Goal: Information Seeking & Learning: Learn about a topic

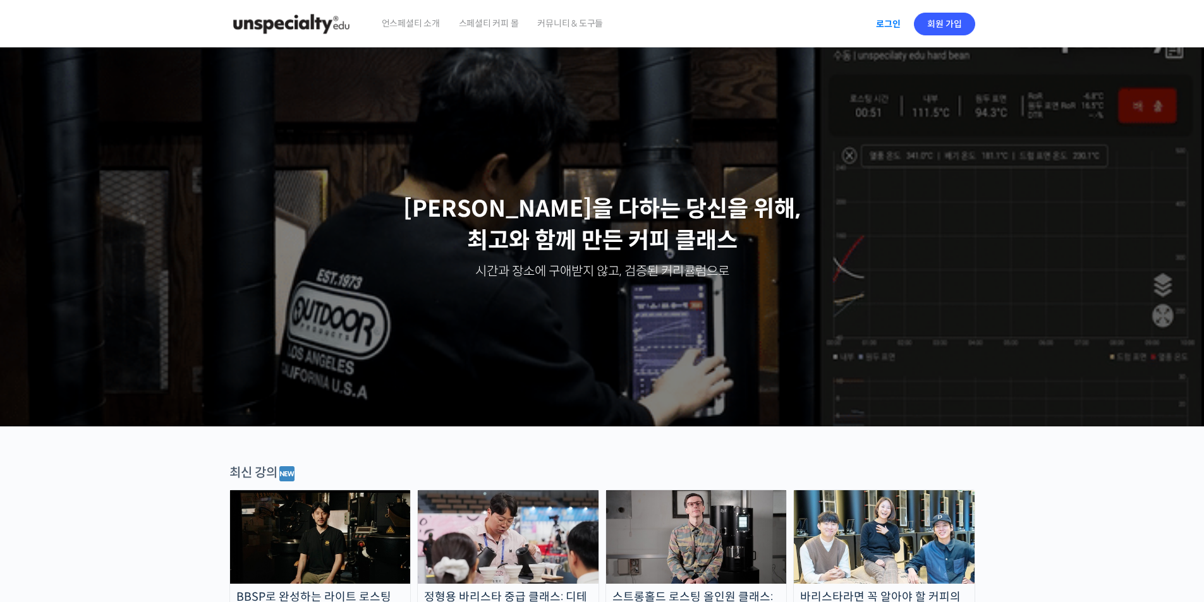
click at [889, 29] on link "로그인" at bounding box center [888, 23] width 40 height 29
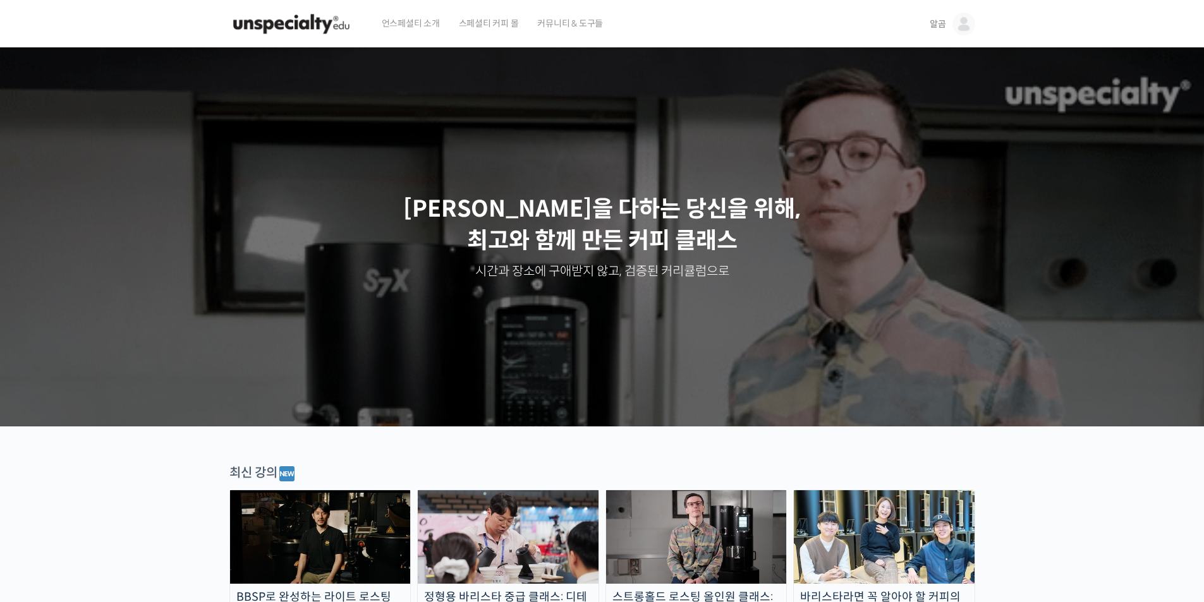
click at [973, 24] on img at bounding box center [963, 24] width 23 height 23
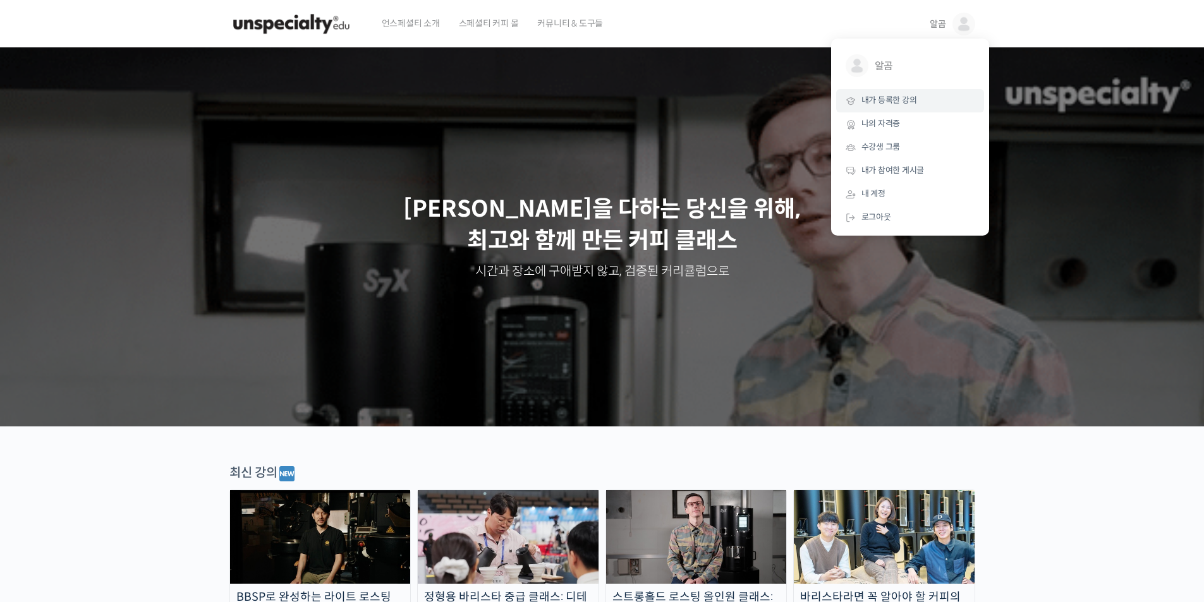
click at [868, 102] on span "내가 등록한 강의" at bounding box center [889, 100] width 56 height 11
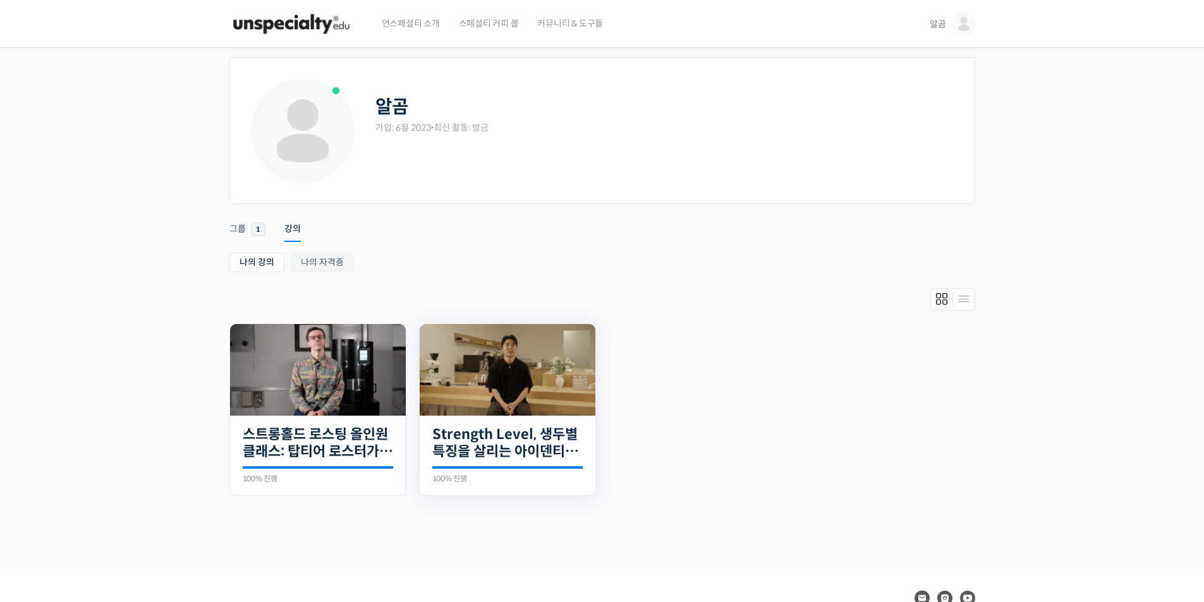
click at [529, 371] on img at bounding box center [508, 370] width 176 height 92
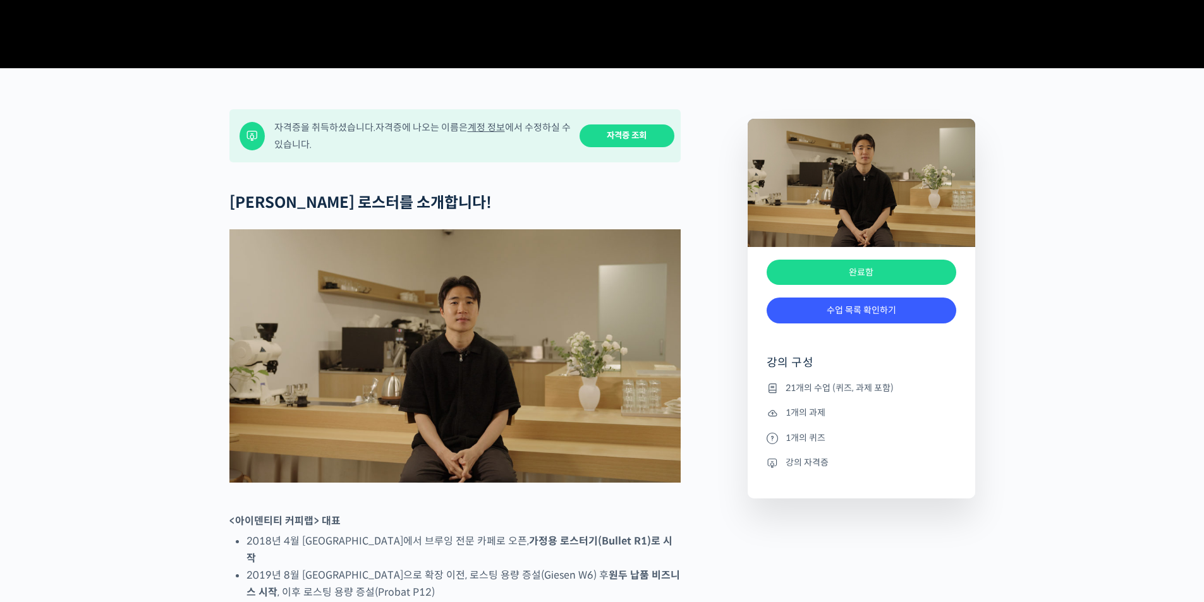
scroll to position [422, 0]
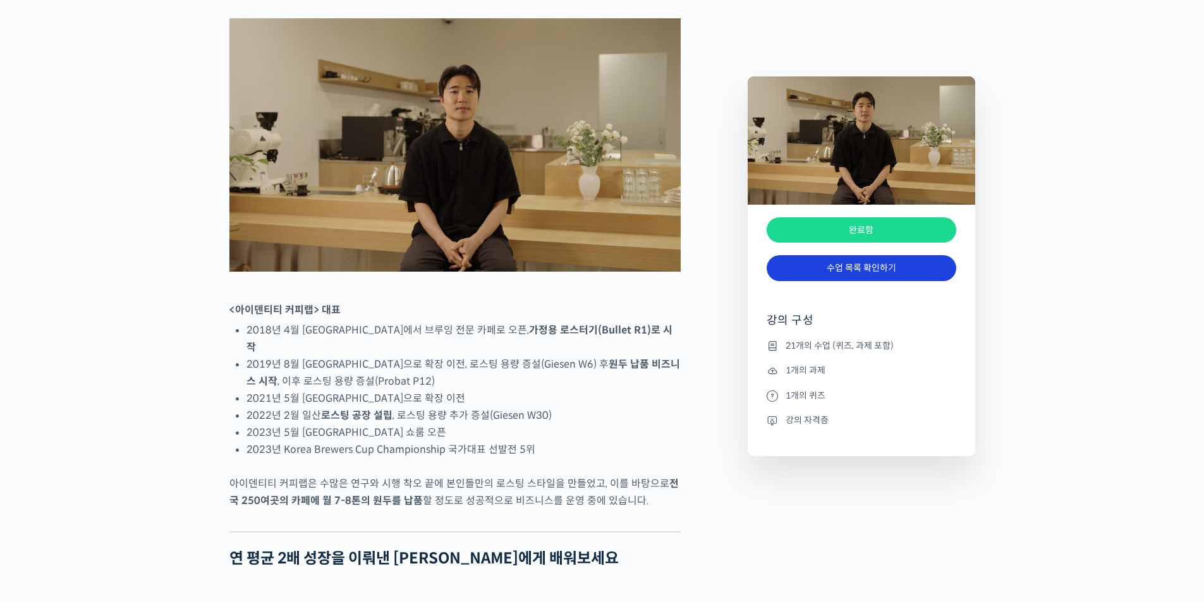
click at [785, 276] on link "수업 목록 확인하기" at bounding box center [862, 268] width 190 height 26
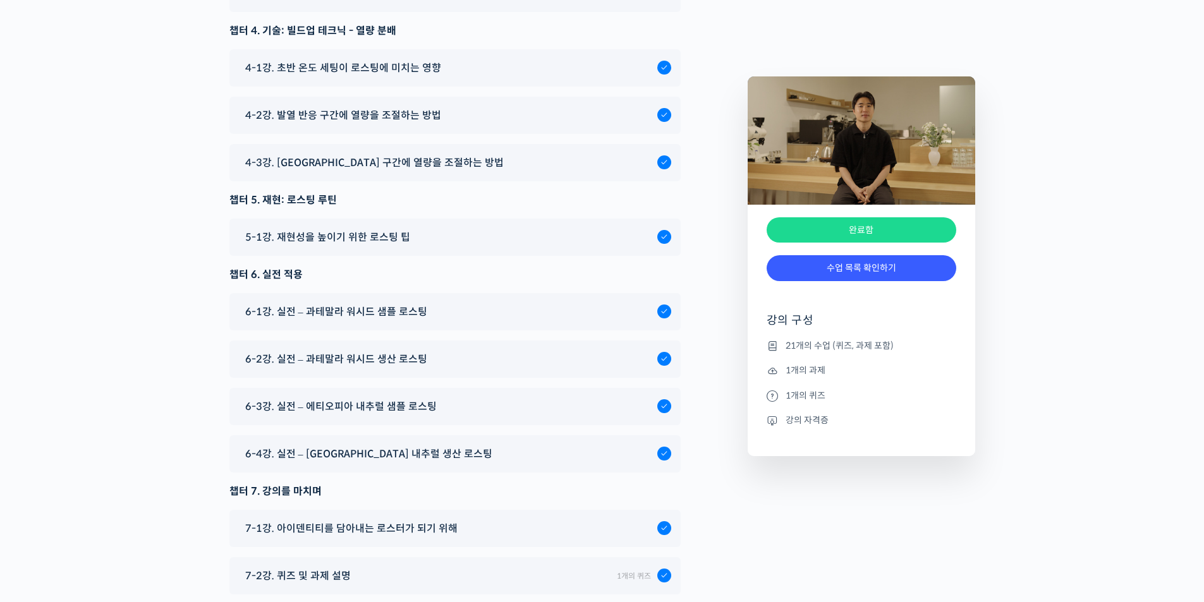
scroll to position [7216, 0]
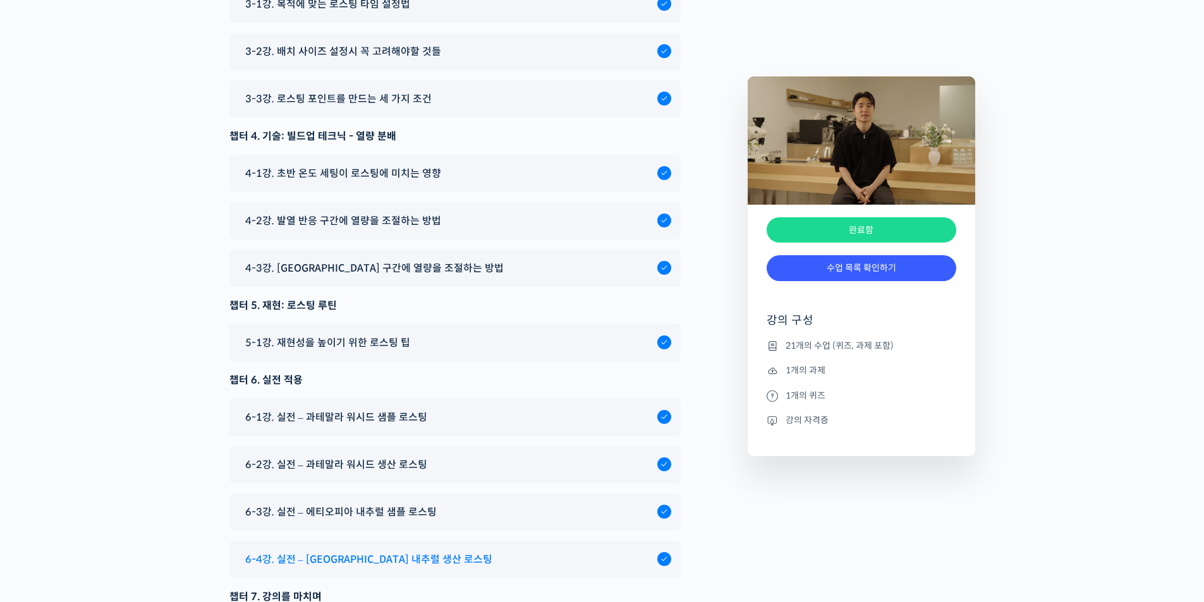
click at [403, 551] on span "6-4강. 실전 – 에티오피아 내추럴 생산 로스팅" at bounding box center [368, 559] width 247 height 17
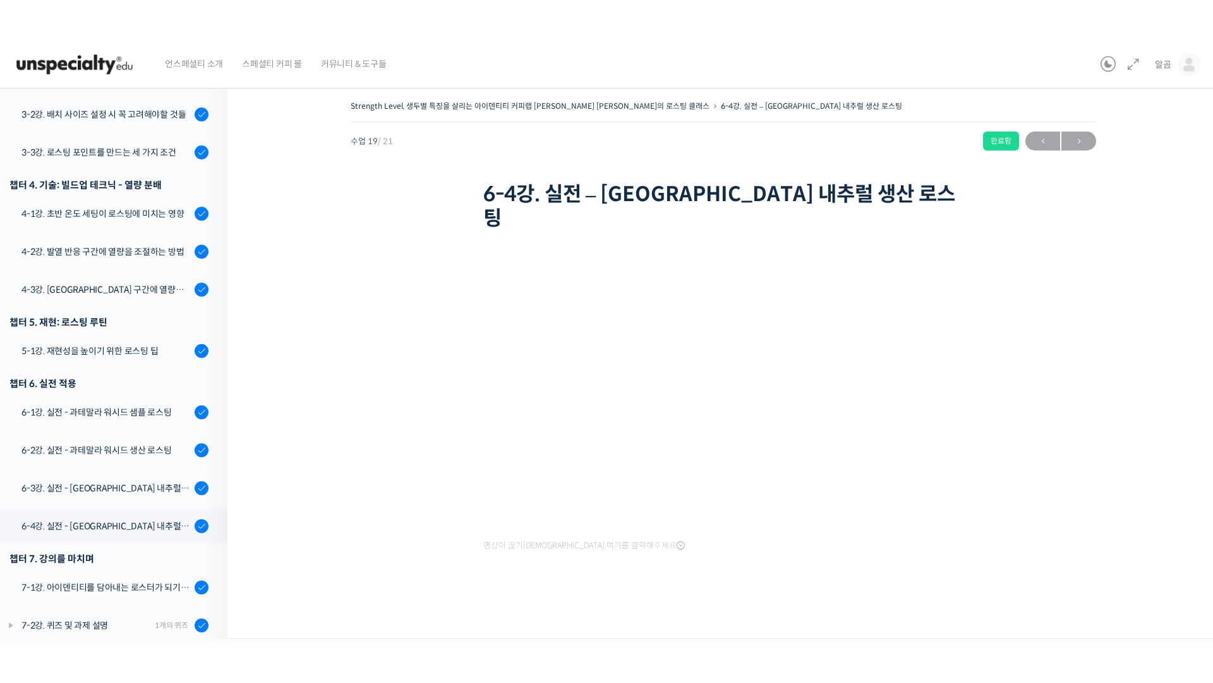
scroll to position [523, 0]
